Goal: Task Accomplishment & Management: Use online tool/utility

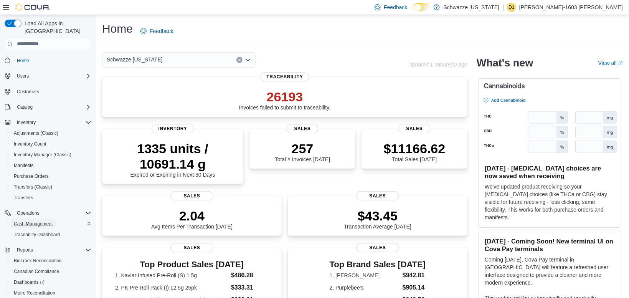
click at [33, 220] on span "Cash Management" at bounding box center [33, 223] width 39 height 9
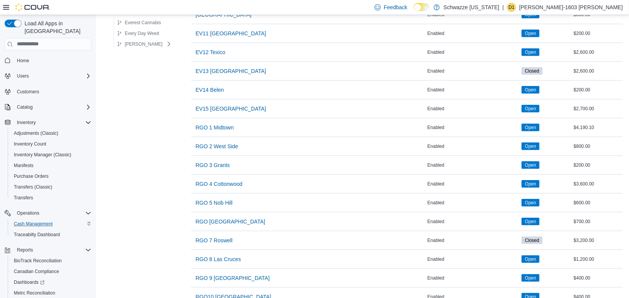
scroll to position [346, 0]
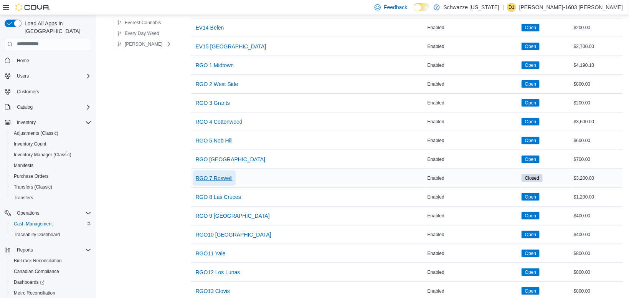
click at [208, 175] on span "RGO 7 Roswell" at bounding box center [214, 178] width 37 height 8
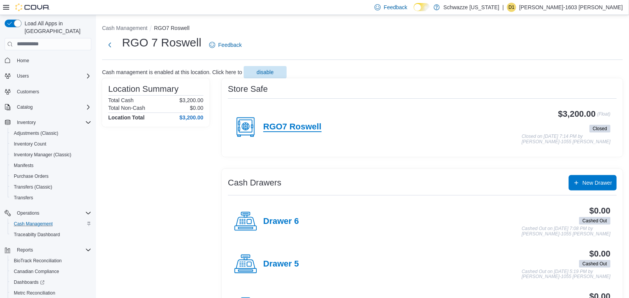
click at [295, 128] on h4 "RGO7 Roswell" at bounding box center [292, 127] width 58 height 10
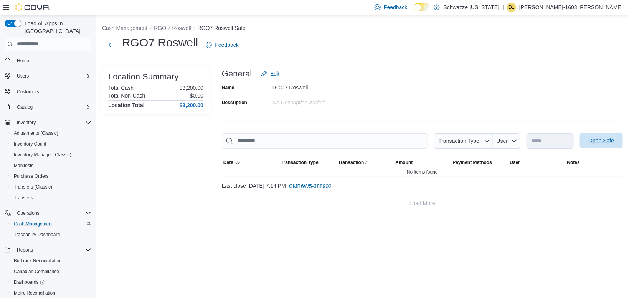
click at [596, 145] on span "Open Safe" at bounding box center [601, 140] width 34 height 15
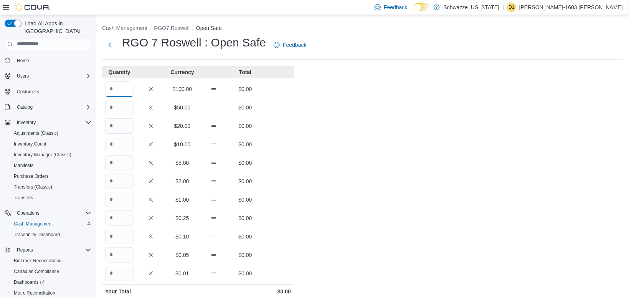
click at [125, 90] on input "Quantity" at bounding box center [119, 88] width 28 height 15
type input "**"
click at [301, 100] on div "Cash Management RGO7 Roswell Open Safe RGO 7 Roswell : Open Safe Feedback Quant…" at bounding box center [362, 215] width 533 height 400
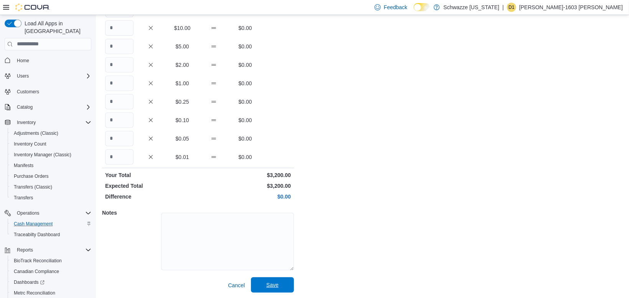
click at [281, 286] on span "Save" at bounding box center [272, 284] width 34 height 15
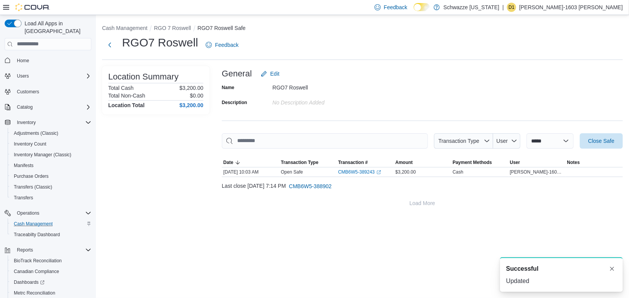
click at [171, 25] on li "RGO 7 Roswell" at bounding box center [175, 28] width 43 height 8
click at [171, 25] on button "RGO 7 Roswell" at bounding box center [172, 28] width 37 height 6
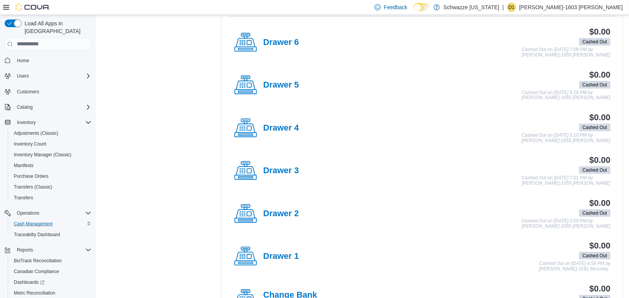
scroll to position [208, 0]
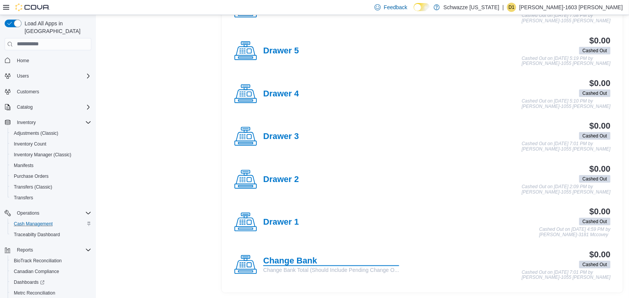
click at [285, 257] on h4 "Change Bank" at bounding box center [331, 261] width 136 height 10
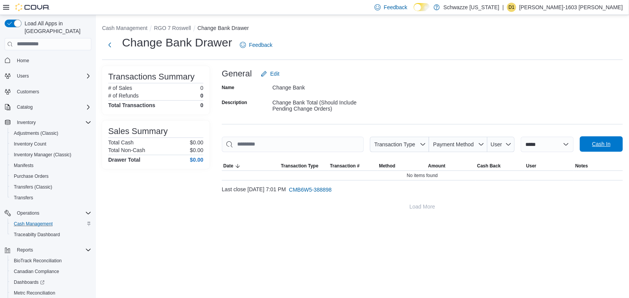
click at [607, 151] on span "Cash In" at bounding box center [601, 143] width 34 height 15
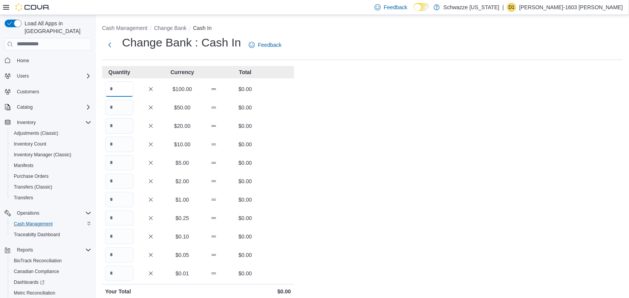
click at [132, 87] on input "Quantity" at bounding box center [119, 88] width 28 height 15
type input "**"
click at [335, 181] on div "Cash Management Change Bank Cash In Change Bank : Cash In Feedback Quantity Cur…" at bounding box center [362, 215] width 533 height 400
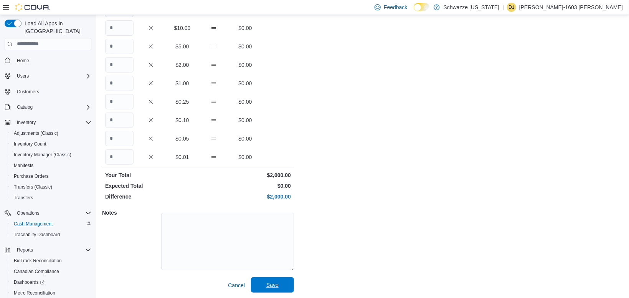
click at [268, 289] on span "Save" at bounding box center [272, 284] width 34 height 15
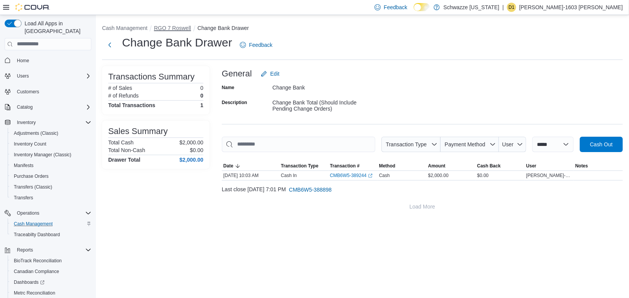
click at [171, 31] on button "RGO 7 Roswell" at bounding box center [172, 28] width 37 height 6
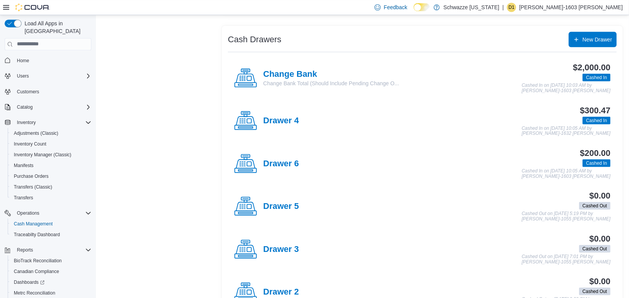
scroll to position [139, 0]
